Goal: Check status: Check status

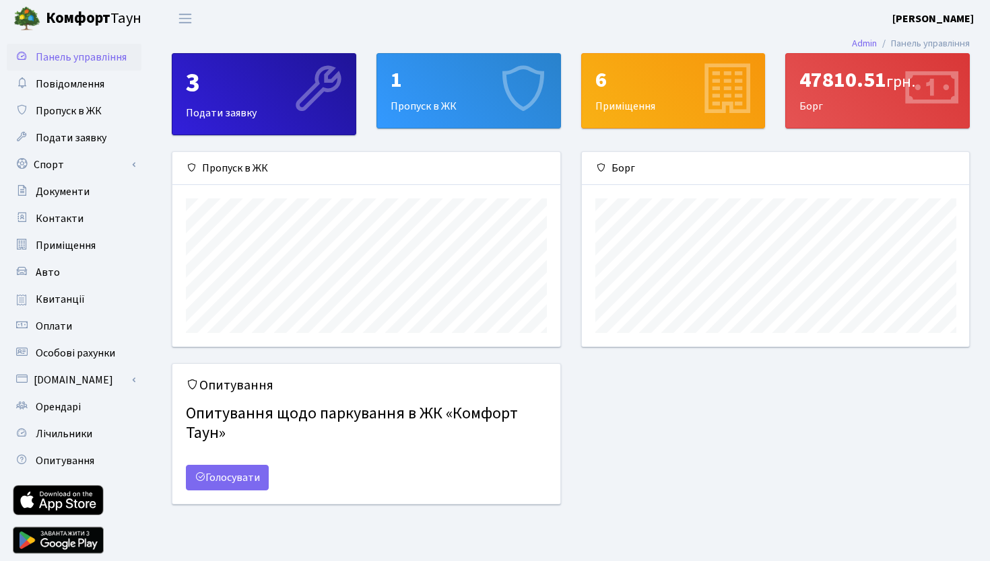
scroll to position [195, 387]
click at [61, 291] on link "Квитанції" at bounding box center [74, 299] width 135 height 27
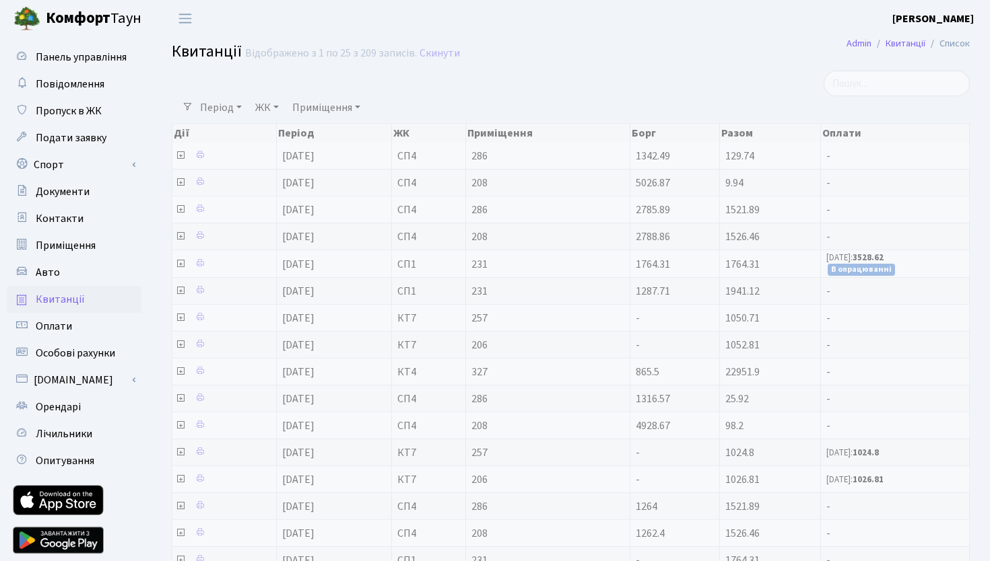
select select "25"
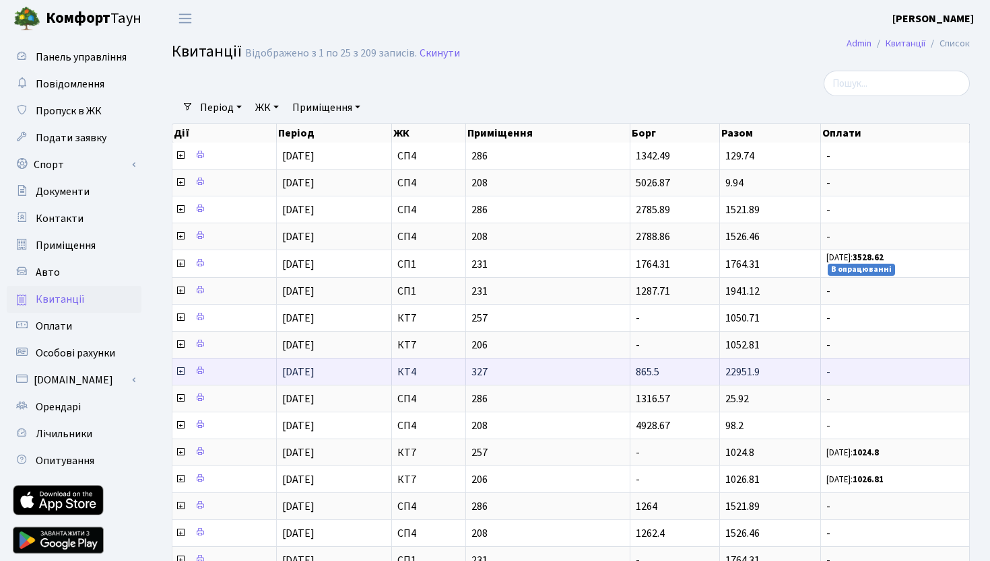
click at [180, 374] on icon at bounding box center [180, 371] width 11 height 11
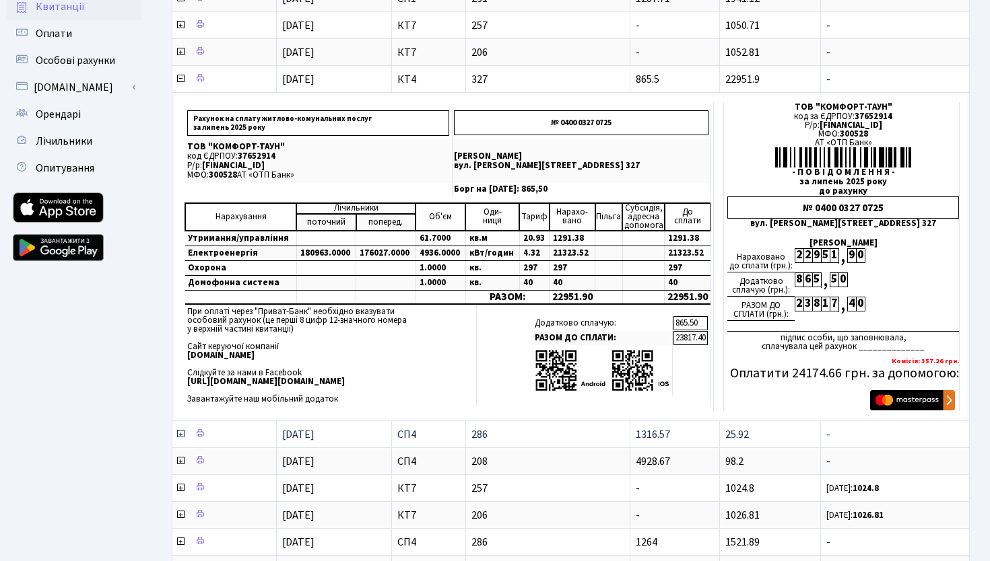
scroll to position [294, 0]
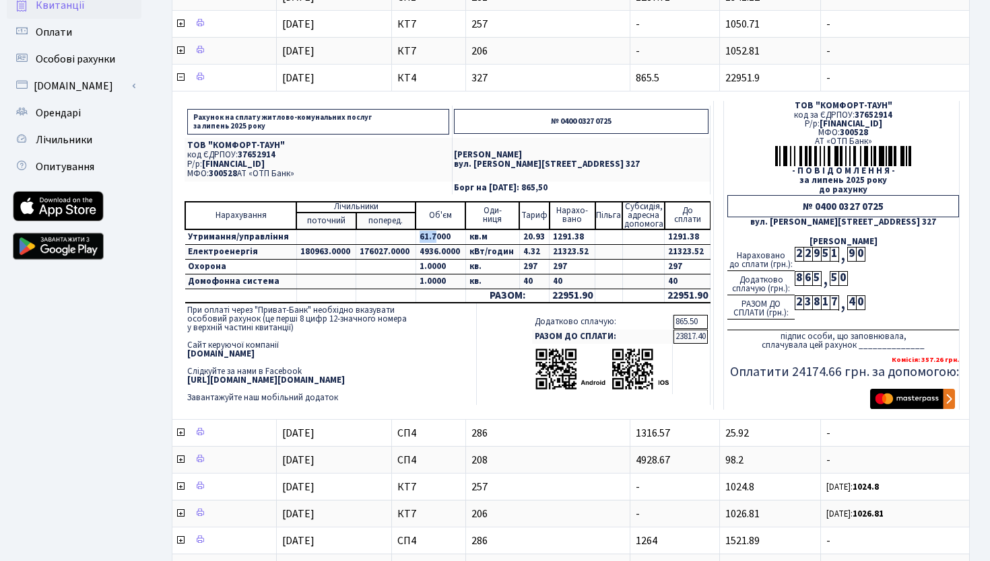
drag, startPoint x: 434, startPoint y: 236, endPoint x: 413, endPoint y: 236, distance: 21.5
click at [415, 236] on td "61.7000" at bounding box center [440, 237] width 50 height 15
copy td "61.7"
drag, startPoint x: 432, startPoint y: 253, endPoint x: 417, endPoint y: 252, distance: 15.5
click at [417, 252] on td "4936.0000" at bounding box center [440, 251] width 50 height 15
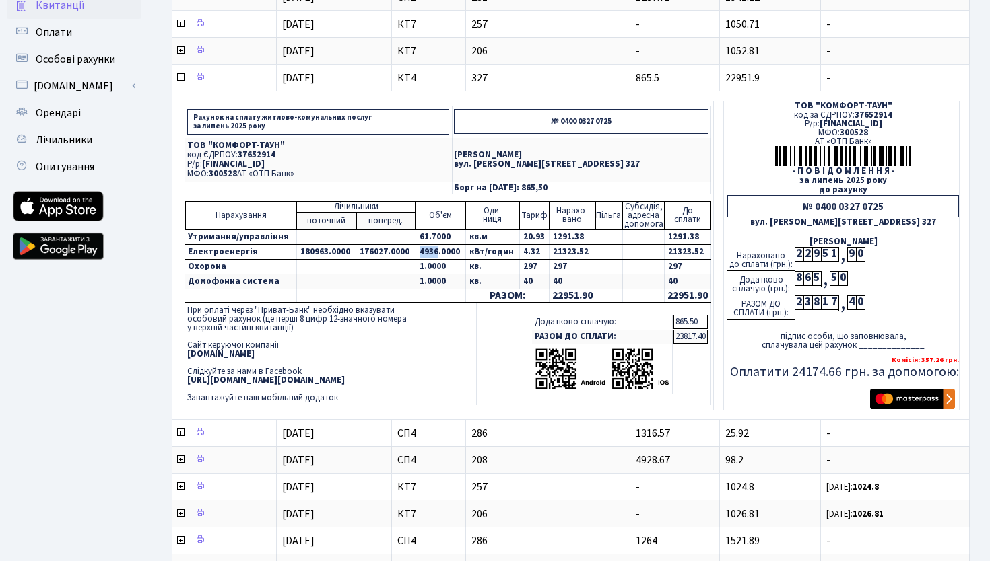
copy td "4936"
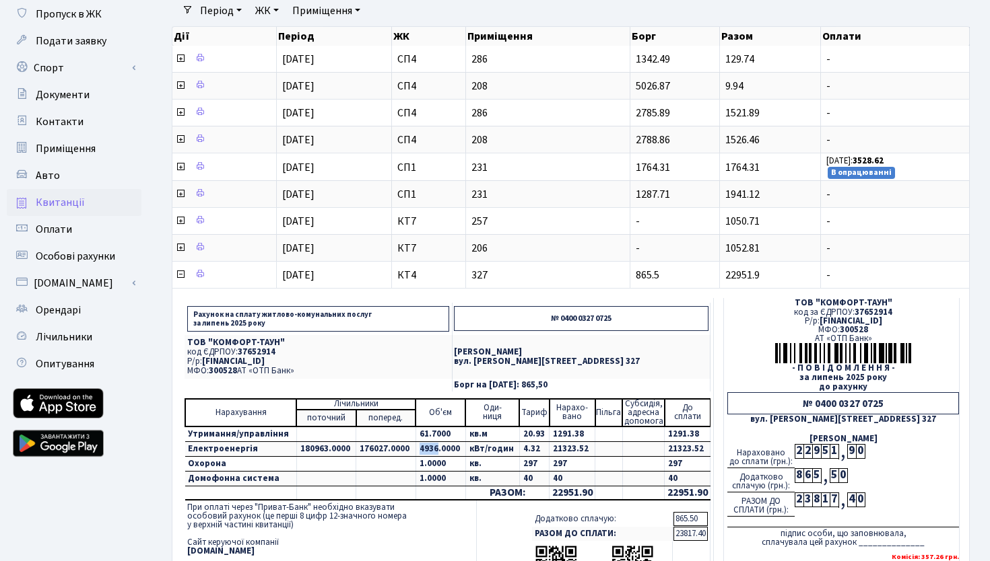
scroll to position [95, 0]
